Goal: Find specific page/section: Find specific page/section

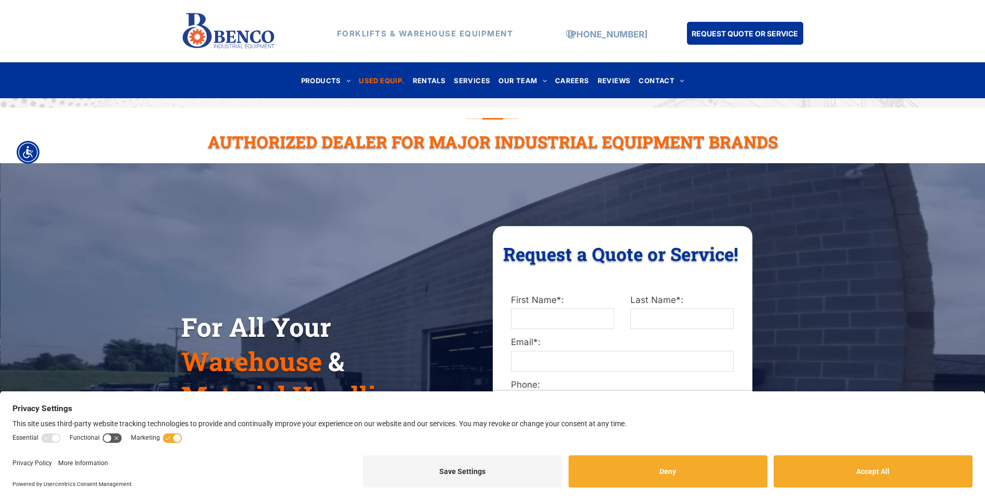
click at [387, 82] on span "USED EQUIP." at bounding box center [381, 80] width 45 height 14
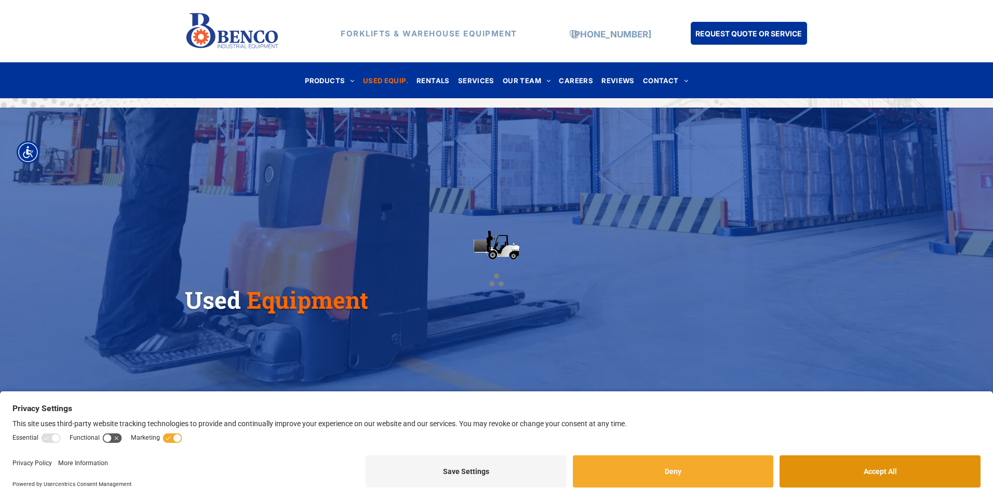
click at [882, 481] on button "Accept All" at bounding box center [879, 471] width 201 height 32
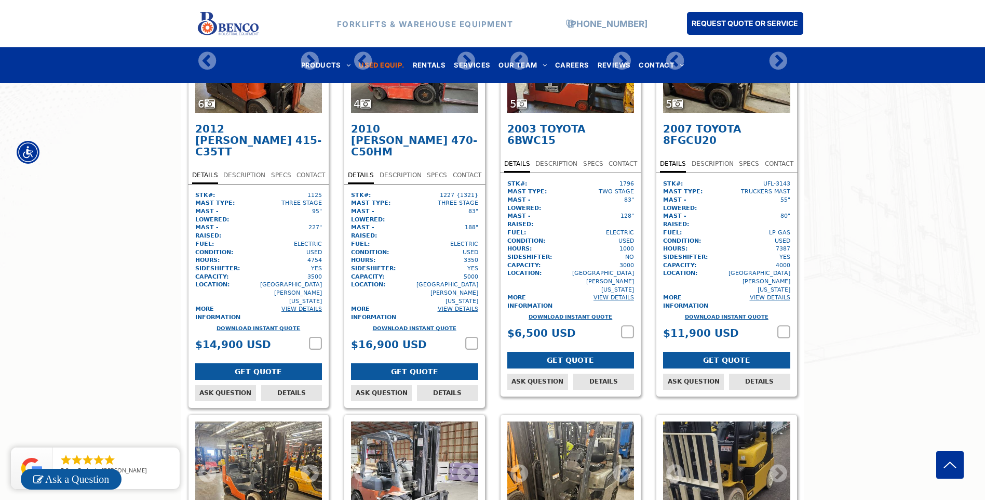
scroll to position [3116, 0]
